Goal: Information Seeking & Learning: Learn about a topic

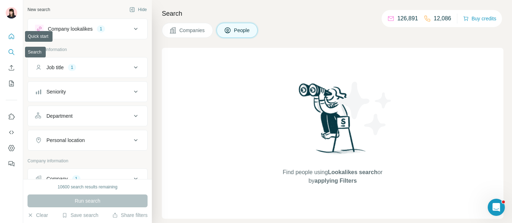
click at [11, 37] on icon "Quick start" at bounding box center [11, 36] width 5 height 5
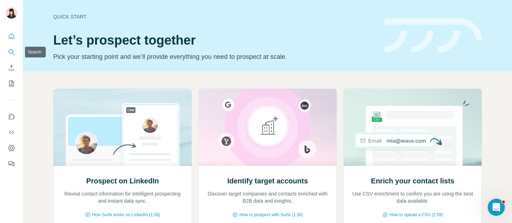
click at [12, 49] on icon "Search" at bounding box center [11, 52] width 7 height 7
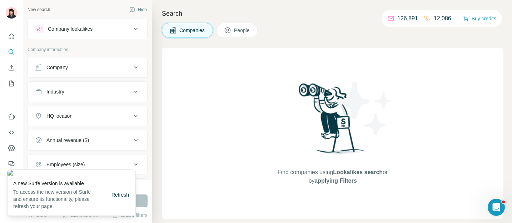
click at [116, 198] on span "Refresh" at bounding box center [119, 195] width 17 height 6
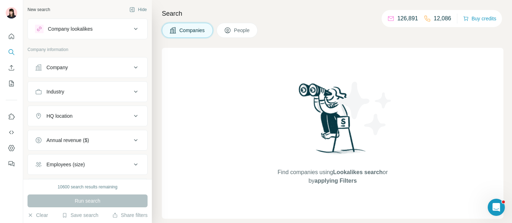
click at [80, 32] on div "Company lookalikes" at bounding box center [70, 28] width 45 height 7
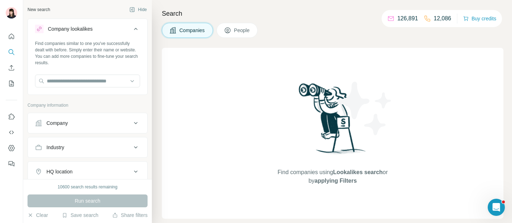
click at [80, 32] on div "Company lookalikes" at bounding box center [70, 28] width 45 height 7
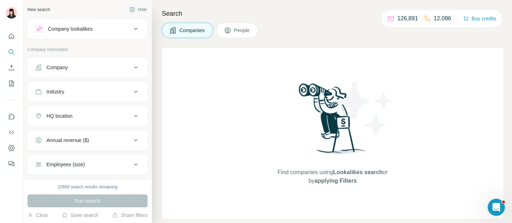
click at [115, 35] on button "Company lookalikes" at bounding box center [87, 28] width 119 height 17
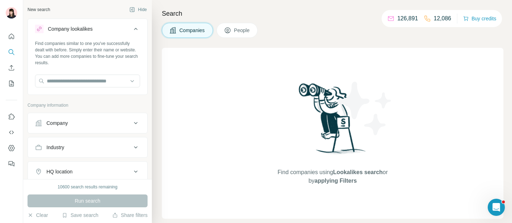
click at [115, 35] on button "Company lookalikes" at bounding box center [87, 30] width 119 height 20
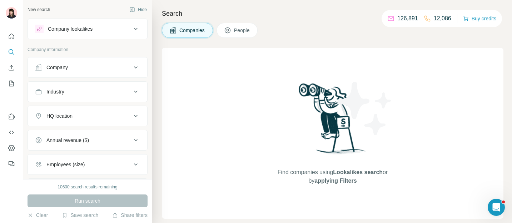
click at [68, 31] on div "Company lookalikes" at bounding box center [70, 28] width 45 height 7
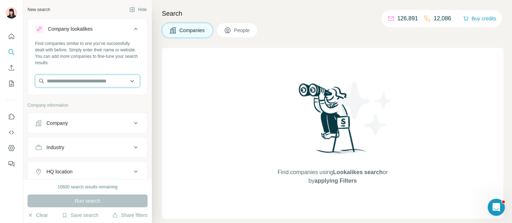
click at [80, 77] on input "text" at bounding box center [87, 81] width 105 height 13
paste input "********"
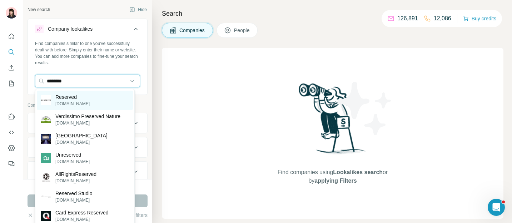
type input "********"
click at [81, 95] on p "Reserved" at bounding box center [72, 97] width 34 height 7
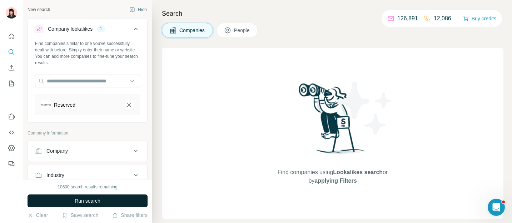
click at [97, 197] on button "Run search" at bounding box center [87, 201] width 120 height 13
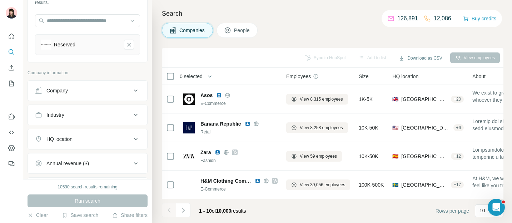
scroll to position [77, 0]
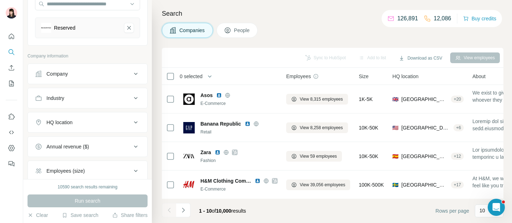
click at [106, 72] on div "Company" at bounding box center [83, 73] width 96 height 7
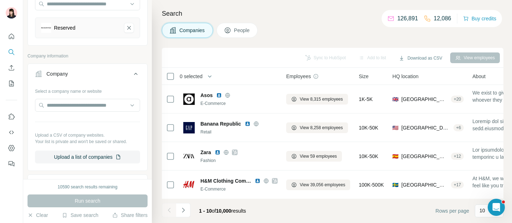
click at [106, 72] on div "Company" at bounding box center [83, 73] width 96 height 7
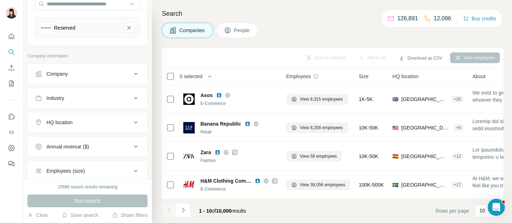
click at [109, 98] on div "Industry" at bounding box center [83, 98] width 96 height 7
click at [115, 121] on div "HQ location" at bounding box center [83, 122] width 96 height 7
click at [105, 134] on input "text" at bounding box center [87, 140] width 105 height 13
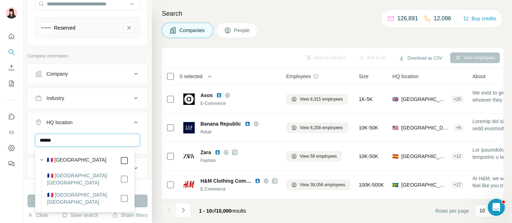
type input "******"
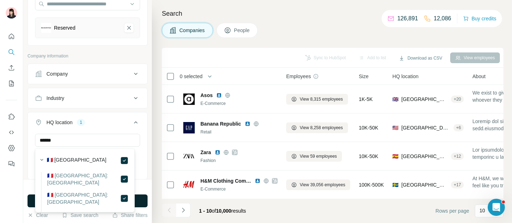
click at [145, 203] on button "Run search" at bounding box center [87, 201] width 120 height 13
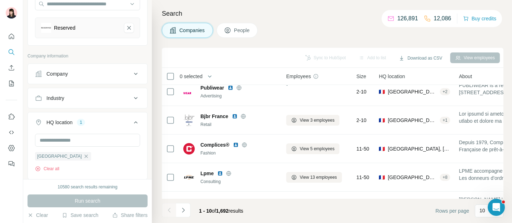
scroll to position [147, 0]
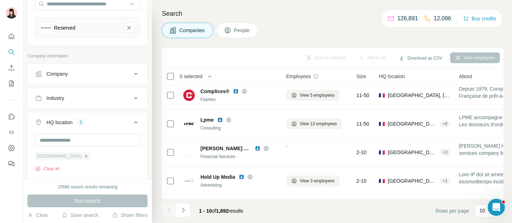
click at [83, 154] on icon "button" at bounding box center [86, 157] width 6 height 6
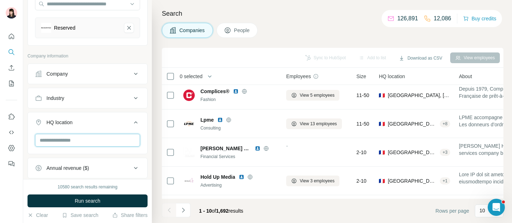
click at [82, 141] on input "text" at bounding box center [87, 140] width 105 height 13
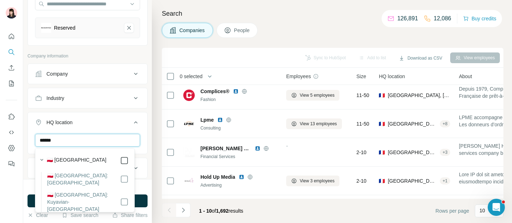
type input "******"
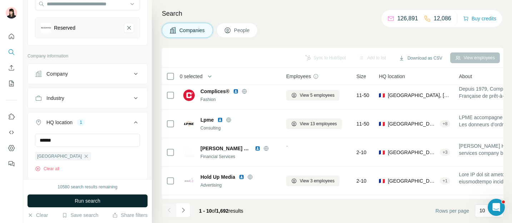
click at [135, 201] on button "Run search" at bounding box center [87, 201] width 120 height 13
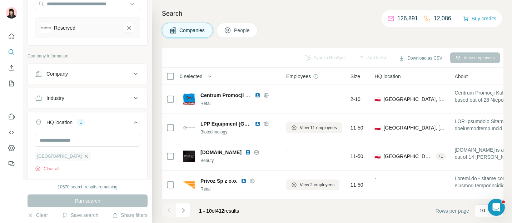
click at [83, 156] on icon "button" at bounding box center [86, 157] width 6 height 6
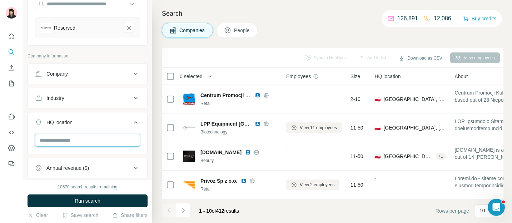
click at [85, 138] on input "text" at bounding box center [87, 140] width 105 height 13
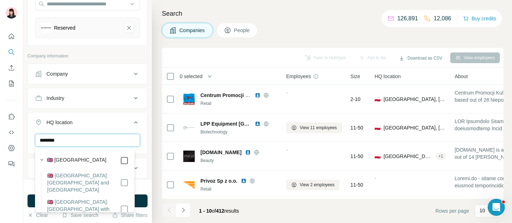
type input "********"
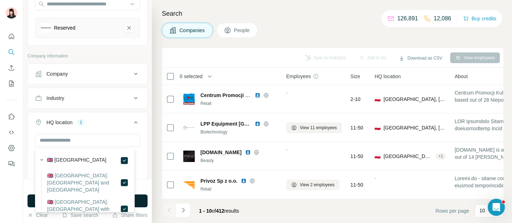
click at [137, 195] on button "Run search" at bounding box center [87, 201] width 120 height 13
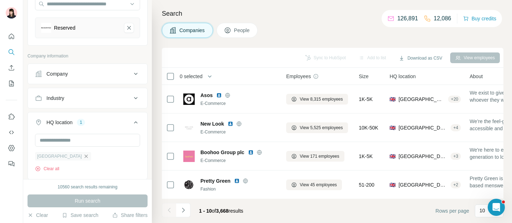
click at [83, 157] on icon "button" at bounding box center [86, 157] width 6 height 6
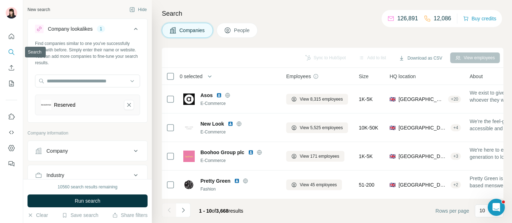
click at [12, 49] on icon "Search" at bounding box center [11, 52] width 7 height 7
click at [8, 34] on icon "Quick start" at bounding box center [11, 36] width 7 height 7
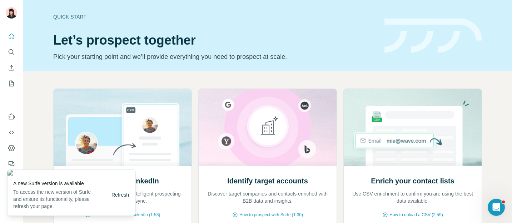
click at [122, 195] on span "Refresh" at bounding box center [119, 195] width 17 height 6
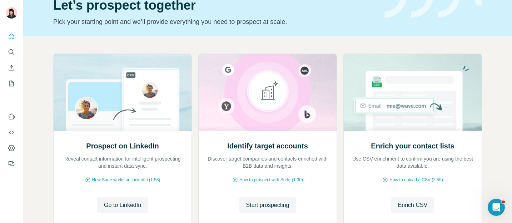
scroll to position [36, 0]
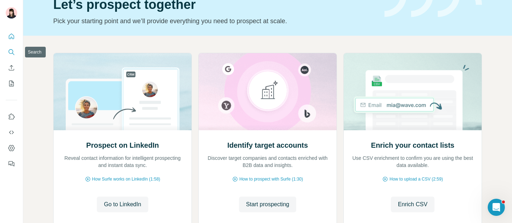
click at [11, 52] on icon "Search" at bounding box center [11, 52] width 7 height 7
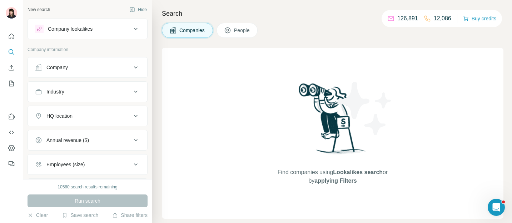
click at [113, 29] on div "Company lookalikes" at bounding box center [83, 29] width 96 height 9
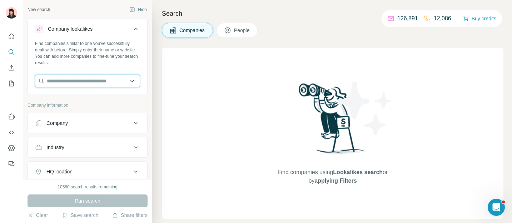
click at [110, 77] on input "text" at bounding box center [87, 81] width 105 height 13
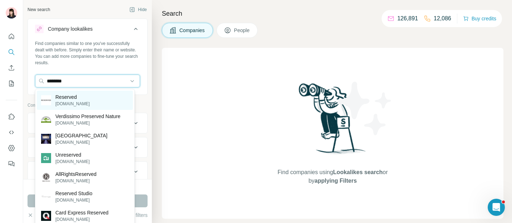
type input "********"
click at [94, 98] on div "Reserved [DOMAIN_NAME]" at bounding box center [85, 100] width 96 height 19
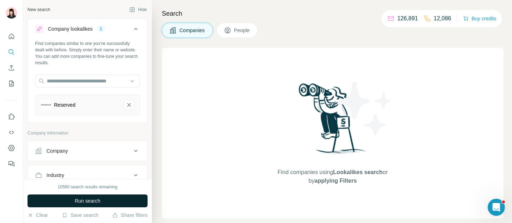
click at [86, 201] on span "Run search" at bounding box center [88, 200] width 26 height 7
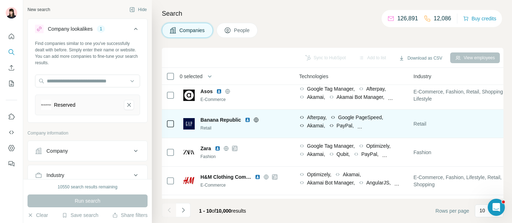
scroll to position [4, 399]
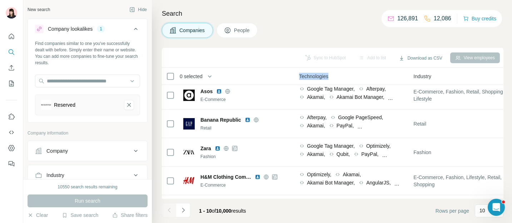
drag, startPoint x: 302, startPoint y: 76, endPoint x: 336, endPoint y: 76, distance: 33.2
click at [336, 76] on th "Technologies" at bounding box center [352, 76] width 114 height 17
drag, startPoint x: 417, startPoint y: 75, endPoint x: 438, endPoint y: 75, distance: 20.4
click at [438, 75] on div "Industry" at bounding box center [466, 76] width 106 height 8
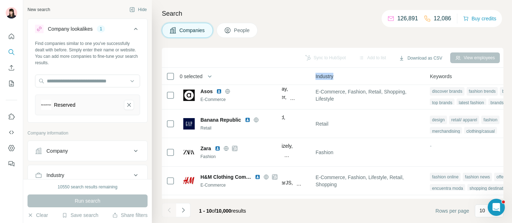
scroll to position [4, 498]
drag, startPoint x: 435, startPoint y: 75, endPoint x: 461, endPoint y: 75, distance: 26.8
click at [462, 75] on div "Keywords" at bounding box center [481, 76] width 106 height 8
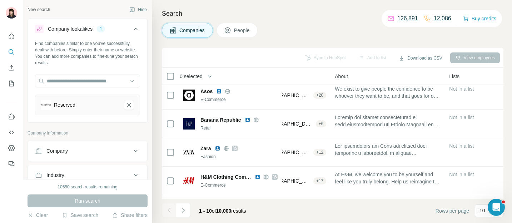
scroll to position [4, 0]
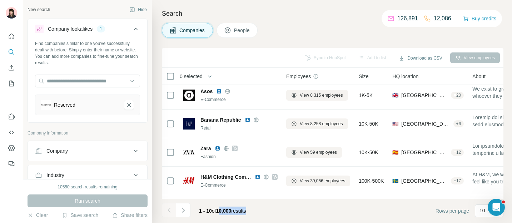
drag, startPoint x: 219, startPoint y: 210, endPoint x: 257, endPoint y: 210, distance: 37.8
click at [252, 210] on div "1 - 10 of 10,000 results" at bounding box center [222, 211] width 59 height 16
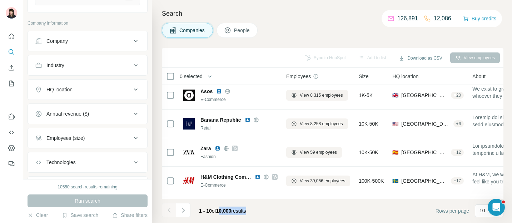
scroll to position [118, 0]
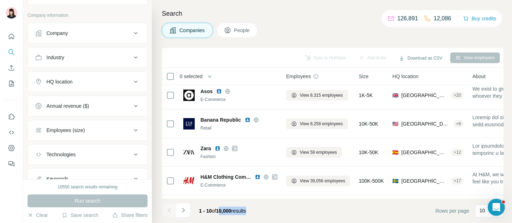
click at [79, 85] on button "HQ location" at bounding box center [87, 81] width 119 height 17
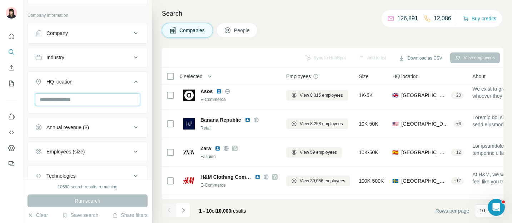
click at [84, 100] on input "text" at bounding box center [87, 99] width 105 height 13
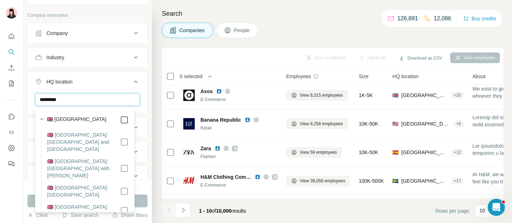
type input "*********"
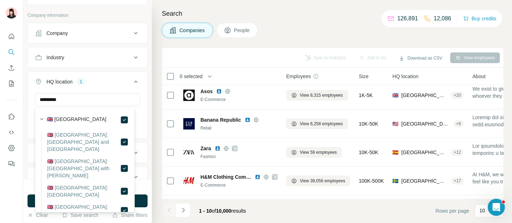
click at [145, 202] on button "Run search" at bounding box center [87, 201] width 120 height 13
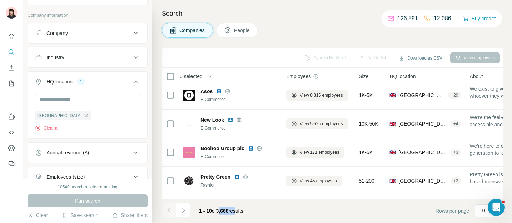
drag, startPoint x: 219, startPoint y: 210, endPoint x: 243, endPoint y: 210, distance: 23.9
click at [243, 210] on span "1 - 10 of 3,668 results" at bounding box center [221, 211] width 44 height 6
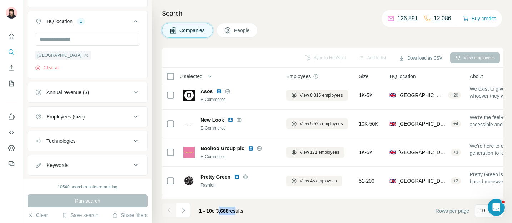
scroll to position [195, 0]
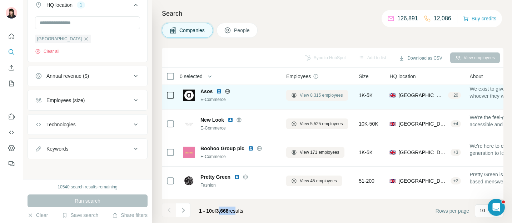
click at [343, 96] on span "View 8,315 employees" at bounding box center [321, 95] width 43 height 6
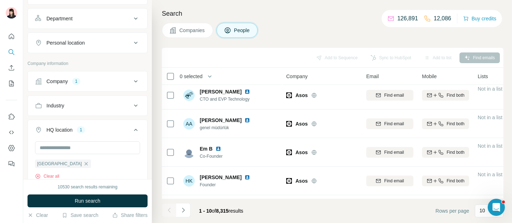
drag, startPoint x: 219, startPoint y: 211, endPoint x: 246, endPoint y: 211, distance: 27.9
click at [243, 211] on span "1 - 10 of 8,315 results" at bounding box center [221, 211] width 44 height 6
drag, startPoint x: 219, startPoint y: 211, endPoint x: 245, endPoint y: 211, distance: 25.7
click at [243, 211] on span "1 - 10 of 8,315 results" at bounding box center [221, 211] width 44 height 6
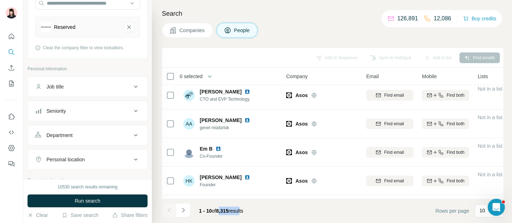
scroll to position [78, 0]
drag, startPoint x: 69, startPoint y: 67, endPoint x: 25, endPoint y: 68, distance: 44.3
click at [25, 68] on div "New search Hide Company lookalikes 1 Find companies similar to one you've succe…" at bounding box center [87, 89] width 129 height 179
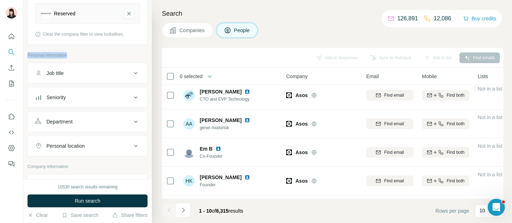
click at [189, 35] on button "Companies" at bounding box center [187, 30] width 51 height 15
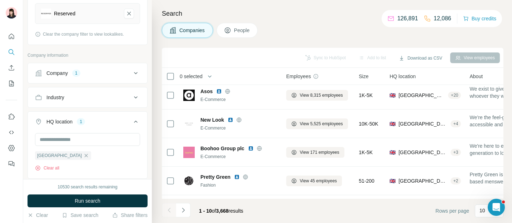
click at [234, 35] on button "People" at bounding box center [236, 30] width 41 height 15
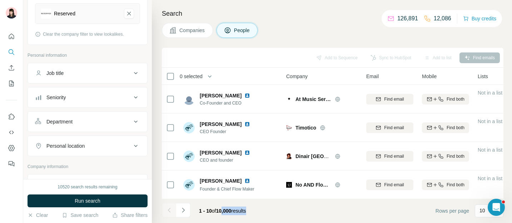
drag, startPoint x: 221, startPoint y: 211, endPoint x: 254, endPoint y: 212, distance: 33.2
click at [252, 211] on div "1 - 10 of 10,000 results" at bounding box center [222, 211] width 59 height 16
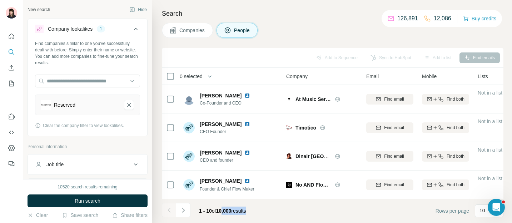
click at [131, 32] on icon at bounding box center [135, 29] width 9 height 9
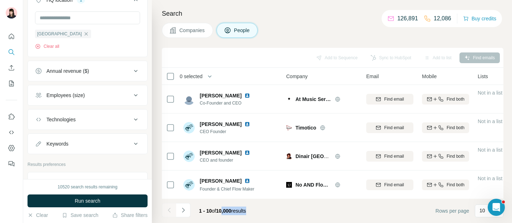
scroll to position [229, 0]
click at [125, 89] on button "Employees (size)" at bounding box center [87, 94] width 119 height 17
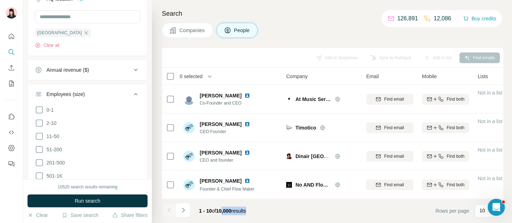
click at [125, 89] on button "Employees (size)" at bounding box center [87, 96] width 119 height 20
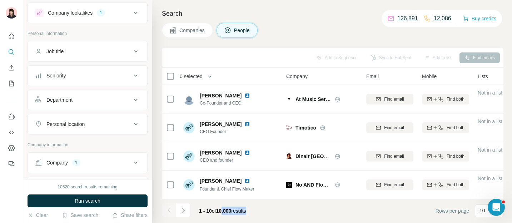
scroll to position [0, 0]
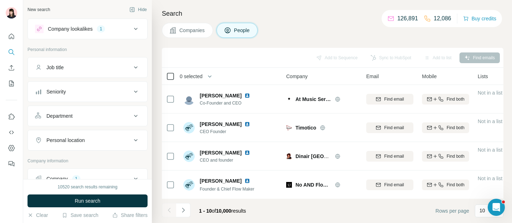
click at [170, 72] on icon at bounding box center [170, 76] width 9 height 9
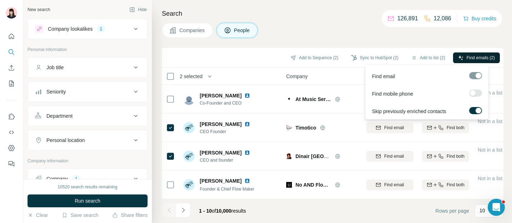
click at [476, 57] on span "Find emails (2)" at bounding box center [480, 58] width 28 height 6
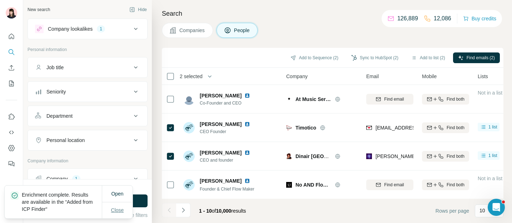
click at [120, 210] on span "Close" at bounding box center [117, 210] width 13 height 7
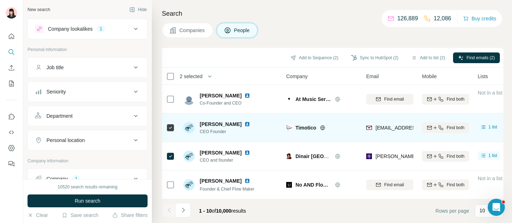
scroll to position [1, 0]
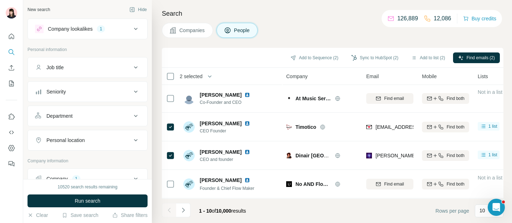
click at [111, 30] on div "Company lookalikes 1" at bounding box center [83, 29] width 96 height 9
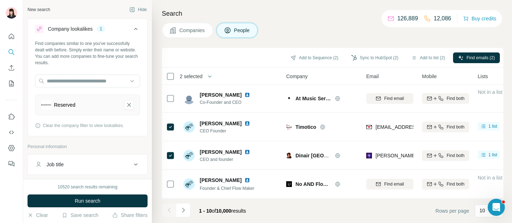
click at [131, 27] on icon at bounding box center [135, 29] width 9 height 9
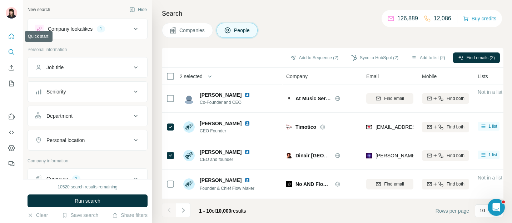
click at [12, 36] on icon "Quick start" at bounding box center [11, 36] width 7 height 7
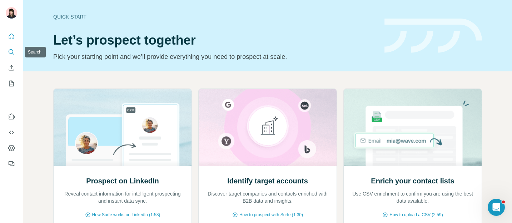
click at [12, 54] on icon "Search" at bounding box center [11, 52] width 7 height 7
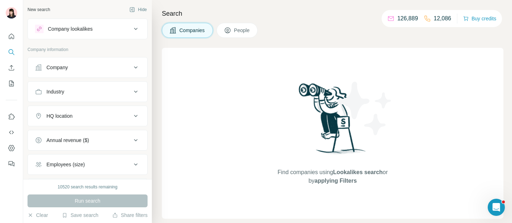
click at [235, 32] on span "People" at bounding box center [242, 30] width 16 height 7
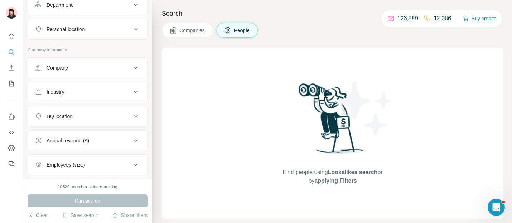
scroll to position [110, 0]
click at [85, 72] on div "Company" at bounding box center [83, 68] width 96 height 7
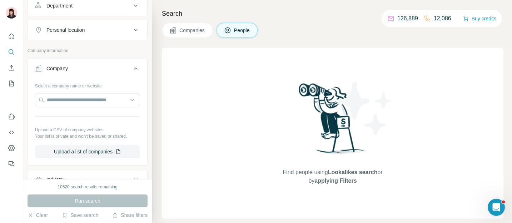
click at [85, 72] on div "Company" at bounding box center [83, 68] width 96 height 7
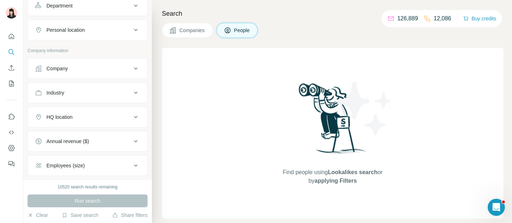
click at [85, 72] on div "Company" at bounding box center [83, 68] width 96 height 7
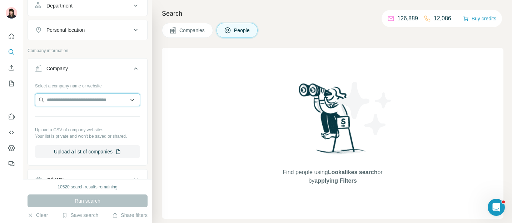
click at [92, 100] on input "text" at bounding box center [87, 100] width 105 height 13
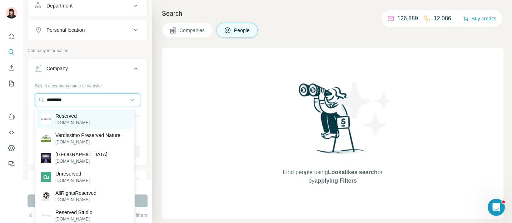
type input "********"
click at [98, 116] on div "Reserved [DOMAIN_NAME]" at bounding box center [85, 119] width 96 height 19
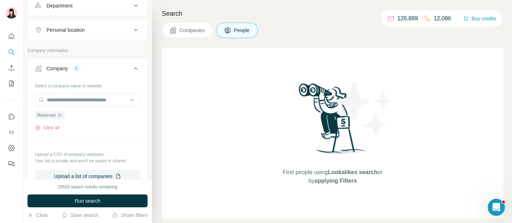
click at [102, 202] on button "Run search" at bounding box center [87, 201] width 120 height 13
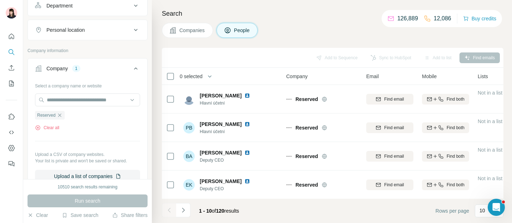
click at [131, 66] on icon at bounding box center [135, 68] width 9 height 9
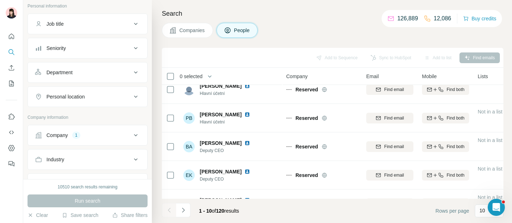
scroll to position [42, 0]
click at [124, 132] on button "Company 1" at bounding box center [87, 136] width 119 height 17
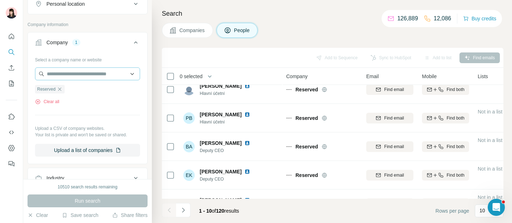
scroll to position [136, 0]
click at [131, 44] on icon at bounding box center [135, 43] width 9 height 9
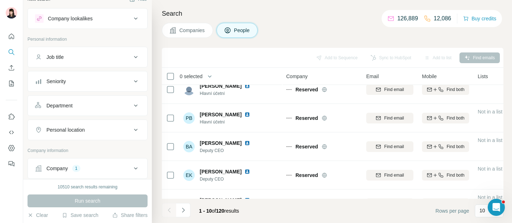
scroll to position [10, 0]
drag, startPoint x: 68, startPoint y: 39, endPoint x: 25, endPoint y: 39, distance: 43.6
click at [25, 39] on div "New search Hide Company lookalikes Personal information Job title Seniority Dep…" at bounding box center [87, 89] width 129 height 179
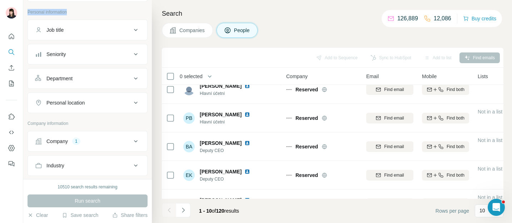
scroll to position [51, 0]
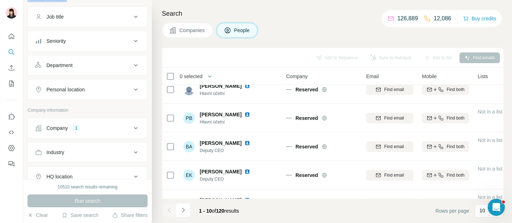
click at [106, 126] on div "Company 1" at bounding box center [83, 128] width 96 height 7
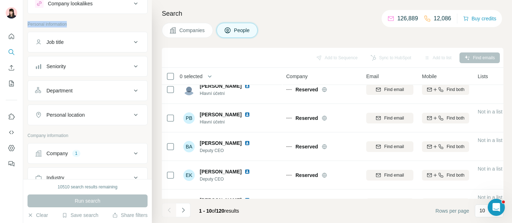
scroll to position [0, 0]
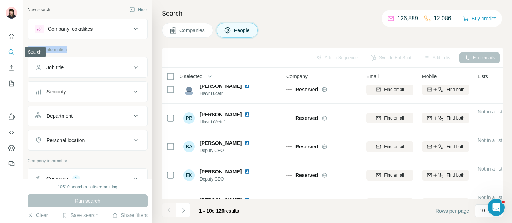
click at [7, 52] on button "Search" at bounding box center [11, 52] width 11 height 13
click at [11, 37] on icon "Quick start" at bounding box center [11, 36] width 5 height 5
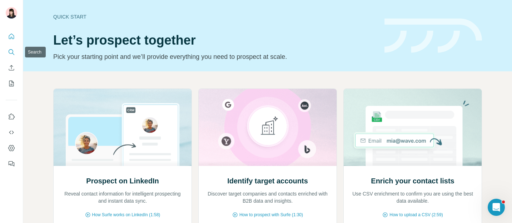
click at [11, 53] on icon "Search" at bounding box center [11, 52] width 7 height 7
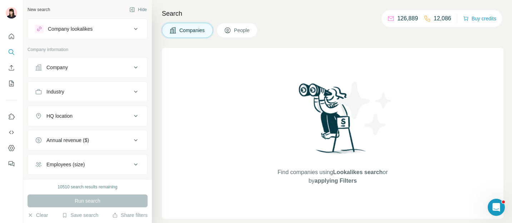
click at [78, 65] on div "Company" at bounding box center [83, 67] width 96 height 7
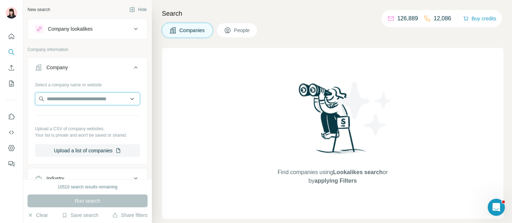
click at [106, 98] on input "text" at bounding box center [87, 98] width 105 height 13
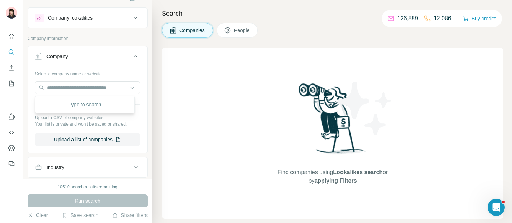
click at [132, 57] on icon at bounding box center [135, 56] width 9 height 9
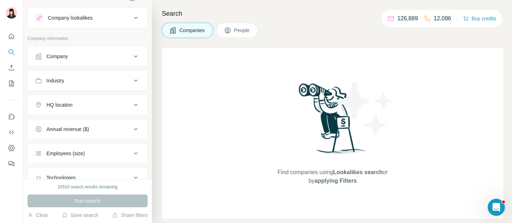
click at [132, 57] on icon at bounding box center [135, 56] width 9 height 9
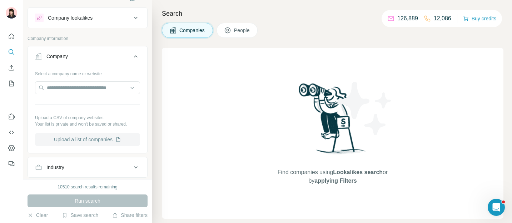
click at [100, 139] on button "Upload a list of companies" at bounding box center [87, 139] width 105 height 13
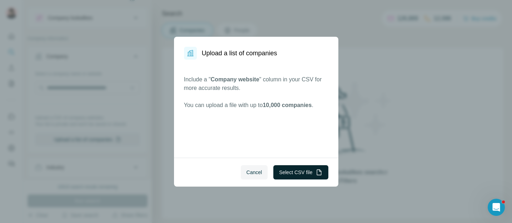
click at [299, 174] on button "Select CSV file" at bounding box center [300, 172] width 55 height 14
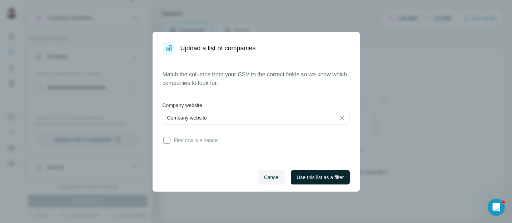
click at [315, 174] on span "Use this list as a filter" at bounding box center [319, 177] width 47 height 7
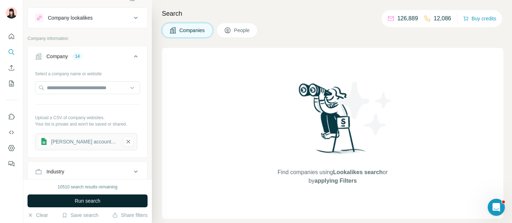
click at [97, 199] on span "Run search" at bounding box center [88, 200] width 26 height 7
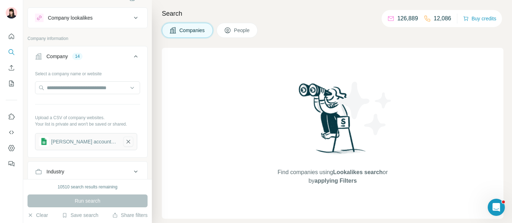
click at [125, 139] on icon "button" at bounding box center [128, 141] width 6 height 7
click at [87, 142] on button "Upload a list of companies" at bounding box center [87, 139] width 105 height 13
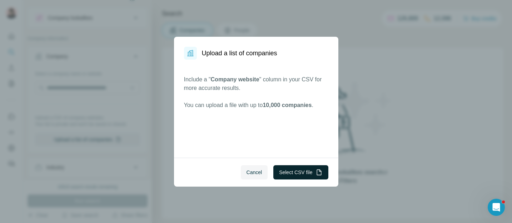
click at [295, 175] on button "Select CSV file" at bounding box center [300, 172] width 55 height 14
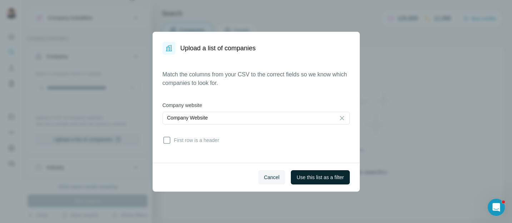
click at [305, 174] on span "Use this list as a filter" at bounding box center [319, 177] width 47 height 7
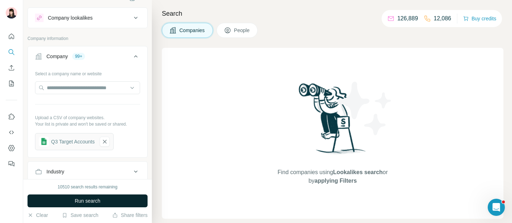
click at [81, 200] on span "Run search" at bounding box center [88, 200] width 26 height 7
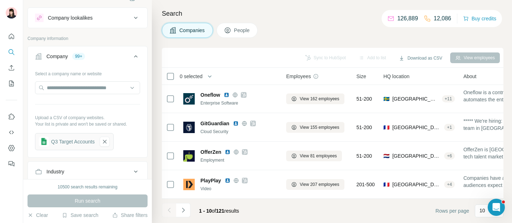
scroll to position [0, 0]
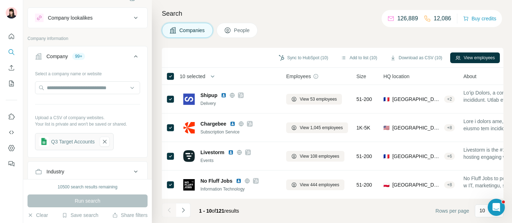
click at [132, 59] on icon at bounding box center [135, 56] width 9 height 9
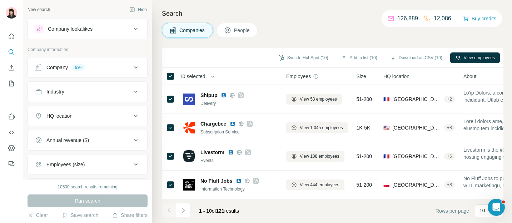
drag, startPoint x: 205, startPoint y: 210, endPoint x: 213, endPoint y: 210, distance: 8.2
click at [212, 210] on span "1 - 10" at bounding box center [205, 211] width 13 height 6
click at [11, 69] on icon "Enrich CSV" at bounding box center [11, 67] width 5 height 5
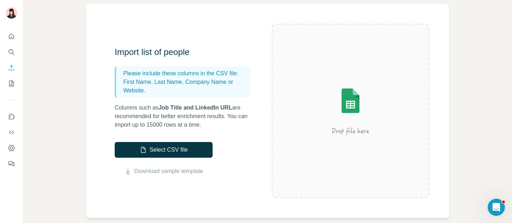
scroll to position [53, 0]
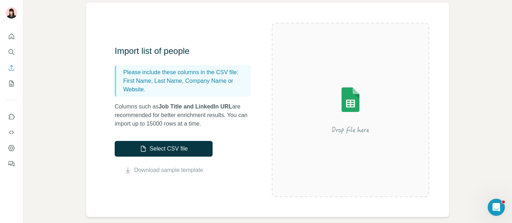
drag, startPoint x: 211, startPoint y: 168, endPoint x: 110, endPoint y: 174, distance: 101.6
click at [110, 174] on div "Import list of people Please include these columns in the CSV file: First Name,…" at bounding box center [267, 110] width 363 height 214
click at [11, 37] on icon "Quick start" at bounding box center [11, 36] width 7 height 7
